Goal: Task Accomplishment & Management: Use online tool/utility

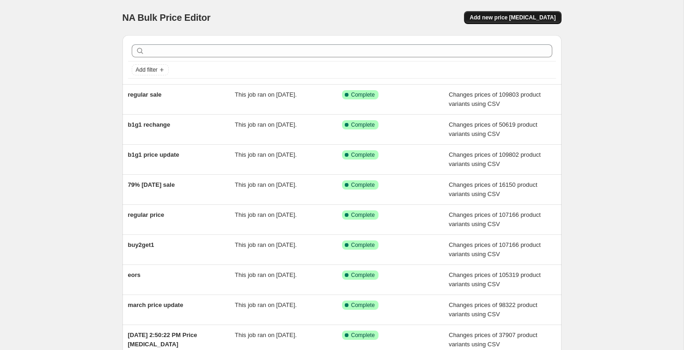
click at [506, 17] on span "Add new price [MEDICAL_DATA]" at bounding box center [512, 17] width 86 height 7
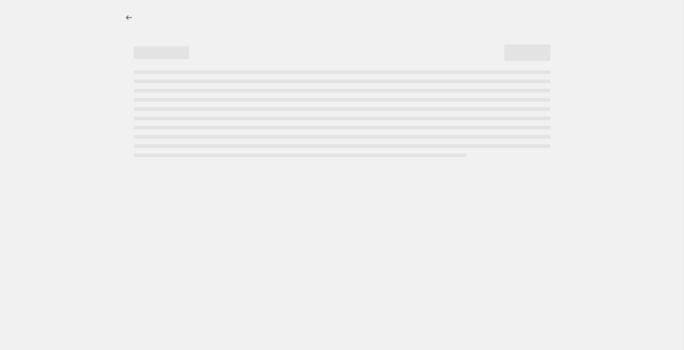
select select "percentage"
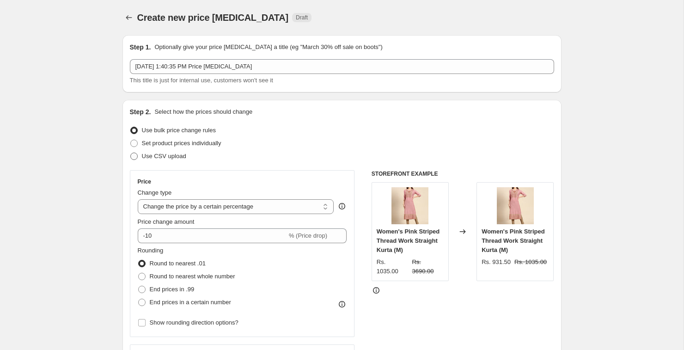
click at [137, 157] on span at bounding box center [133, 155] width 7 height 7
click at [131, 153] on input "Use CSV upload" at bounding box center [130, 152] width 0 height 0
radio input "true"
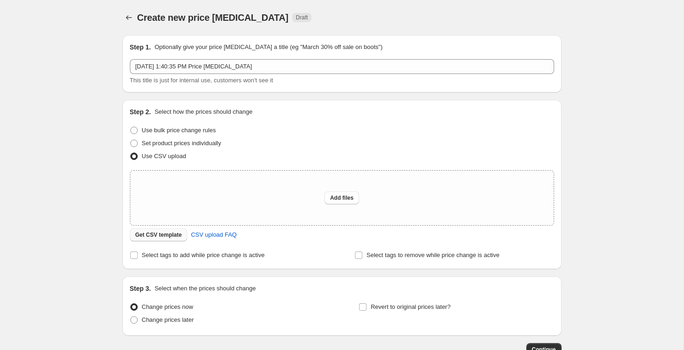
click at [156, 232] on span "Get CSV template" at bounding box center [158, 234] width 47 height 7
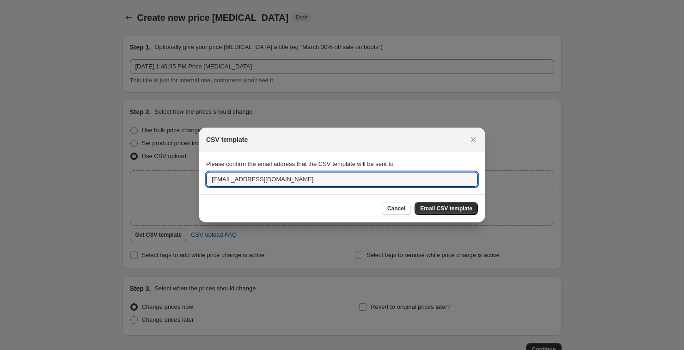
drag, startPoint x: 223, startPoint y: 179, endPoint x: 195, endPoint y: 178, distance: 27.3
type input "hitesh@showoffclothes.com"
click at [457, 209] on span "Email CSV template" at bounding box center [446, 208] width 52 height 7
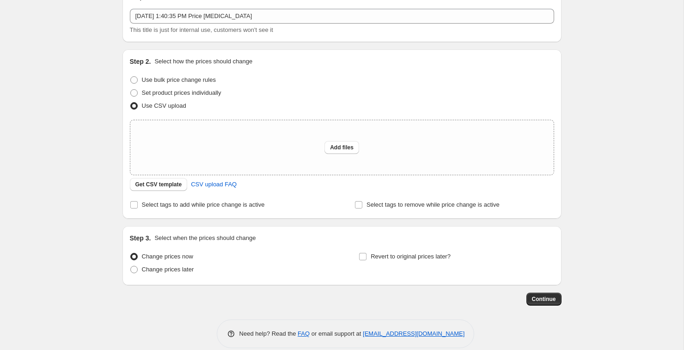
scroll to position [62, 0]
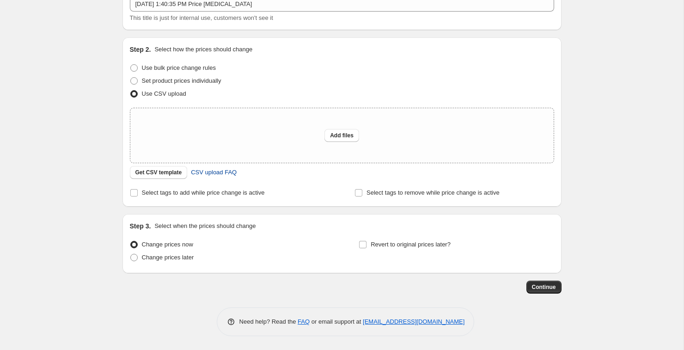
click at [220, 170] on span "CSV upload FAQ" at bounding box center [214, 172] width 46 height 9
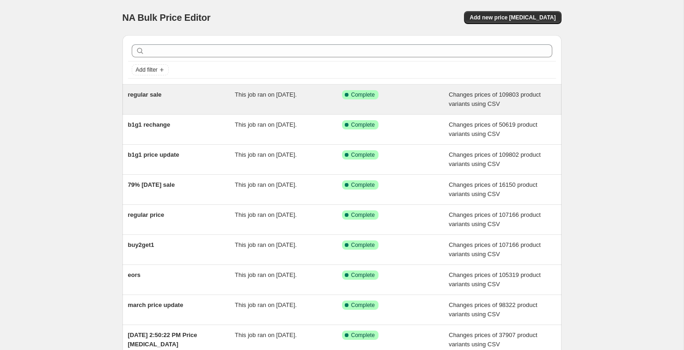
click at [152, 102] on div "regular sale" at bounding box center [181, 99] width 107 height 18
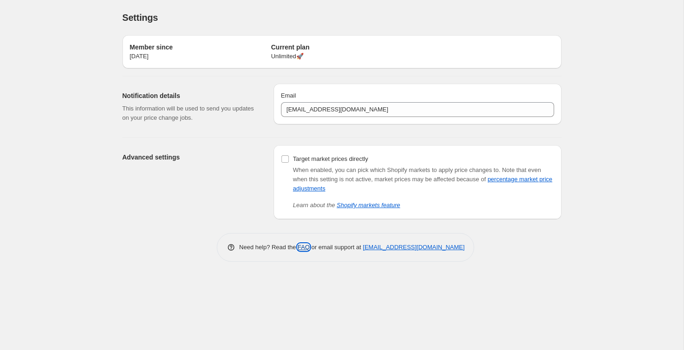
click at [298, 247] on link "FAQ" at bounding box center [304, 247] width 12 height 7
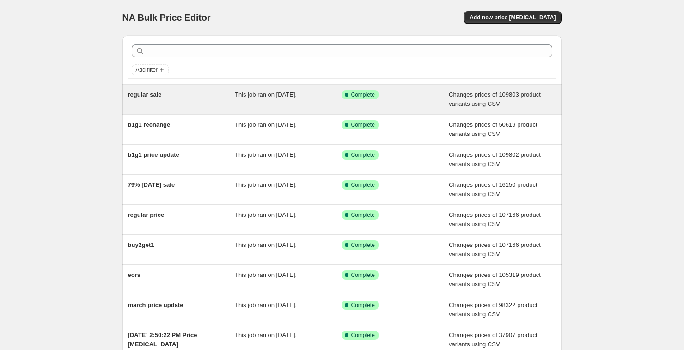
click at [178, 105] on div "regular sale" at bounding box center [181, 99] width 107 height 18
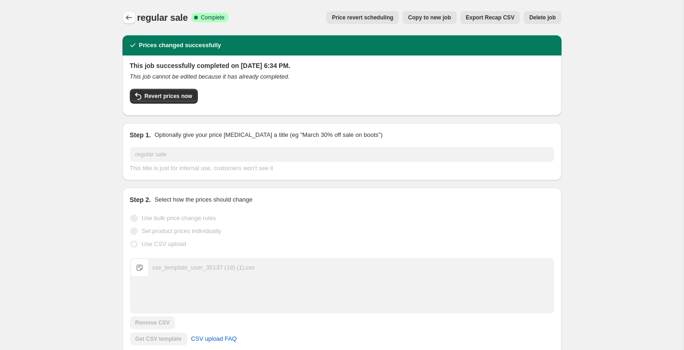
click at [129, 18] on icon "Price change jobs" at bounding box center [129, 17] width 6 height 5
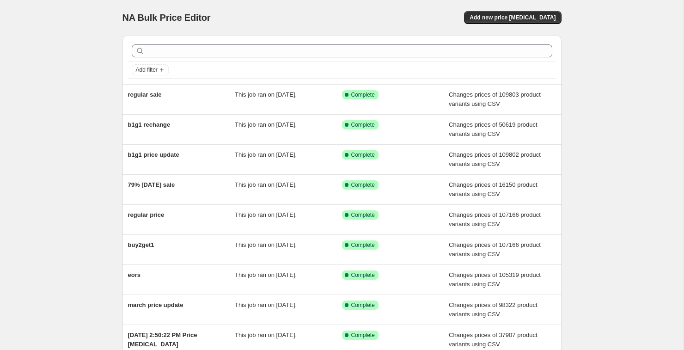
click at [511, 8] on div "NA Bulk Price Editor. This page is ready NA Bulk Price Editor Add new price [ME…" at bounding box center [341, 17] width 439 height 35
click at [508, 15] on span "Add new price [MEDICAL_DATA]" at bounding box center [512, 17] width 86 height 7
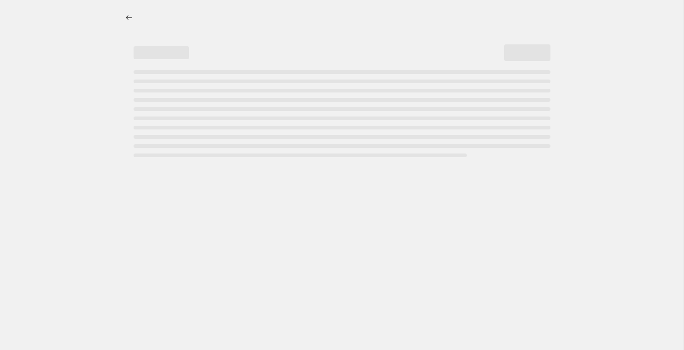
select select "percentage"
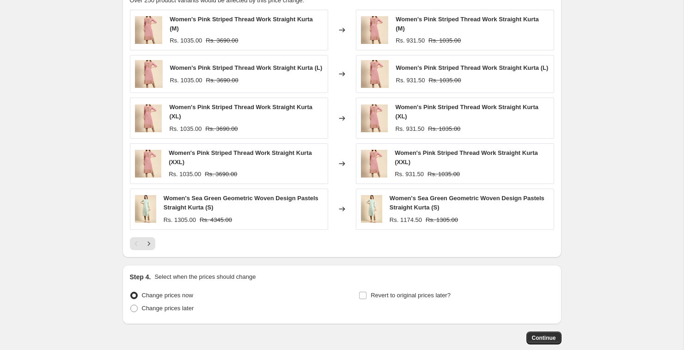
scroll to position [589, 0]
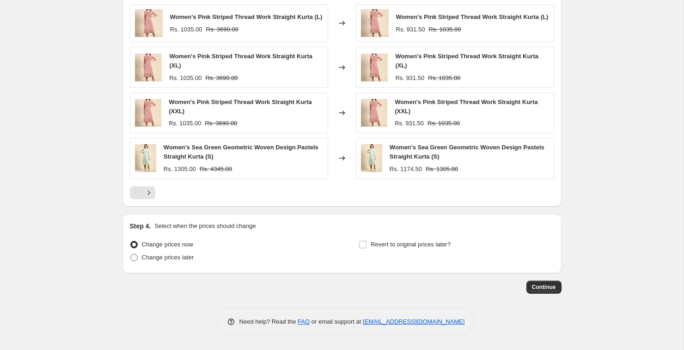
click at [160, 257] on span "Change prices later" at bounding box center [168, 257] width 52 height 7
click at [131, 254] on input "Change prices later" at bounding box center [130, 254] width 0 height 0
radio input "true"
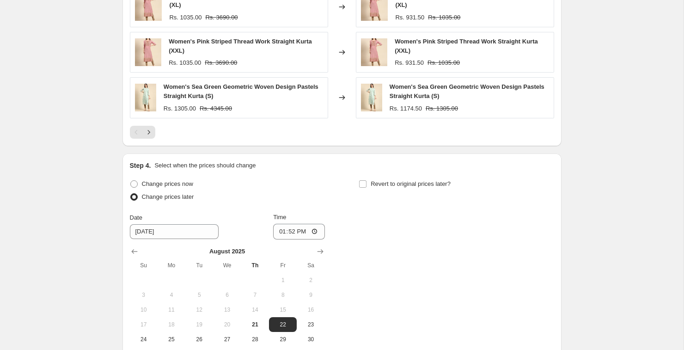
scroll to position [761, 0]
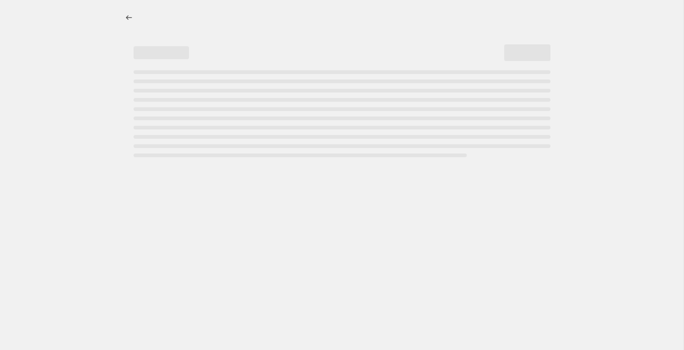
select select "percentage"
